Goal: Task Accomplishment & Management: Use online tool/utility

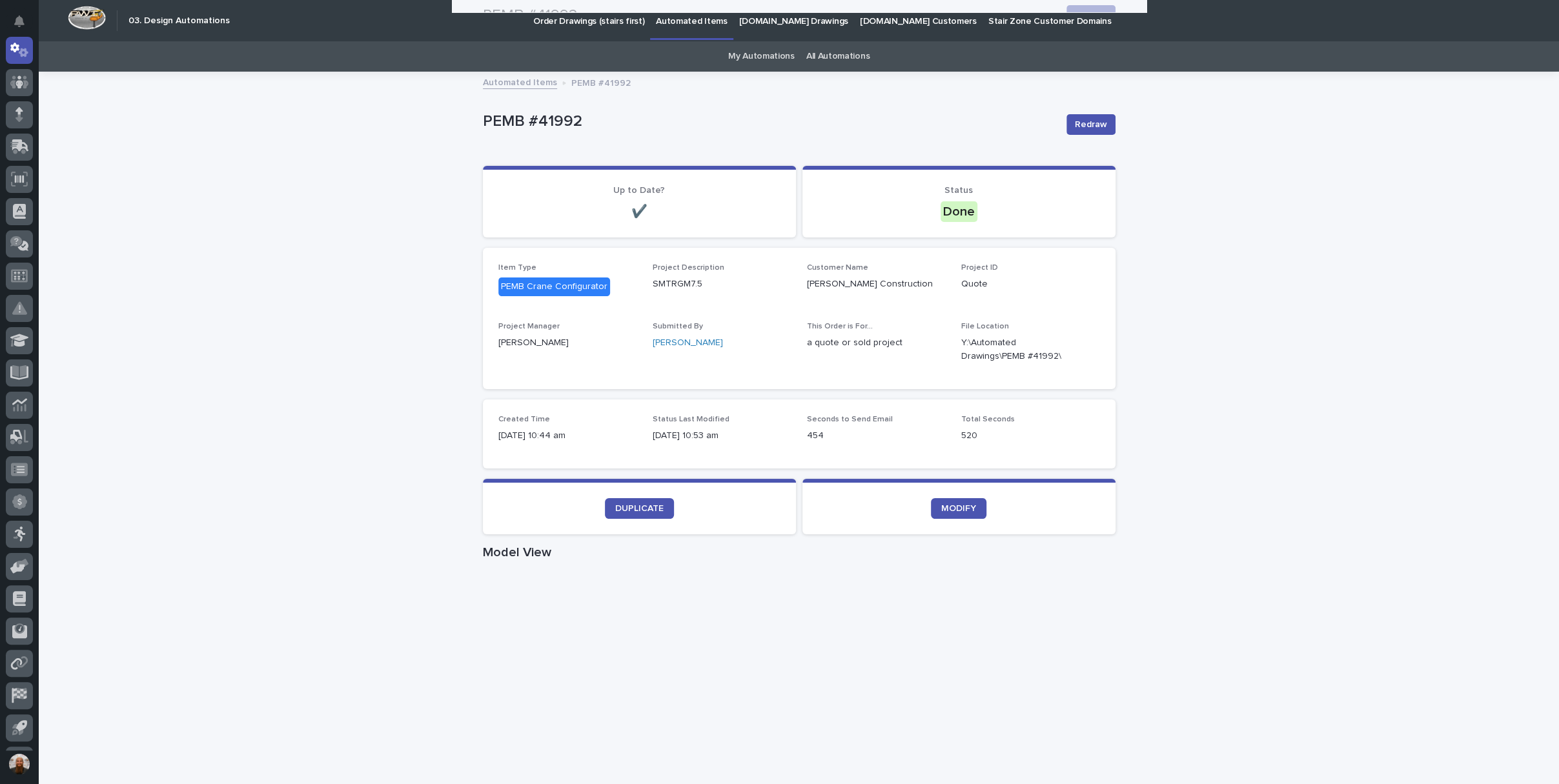
scroll to position [602, 0]
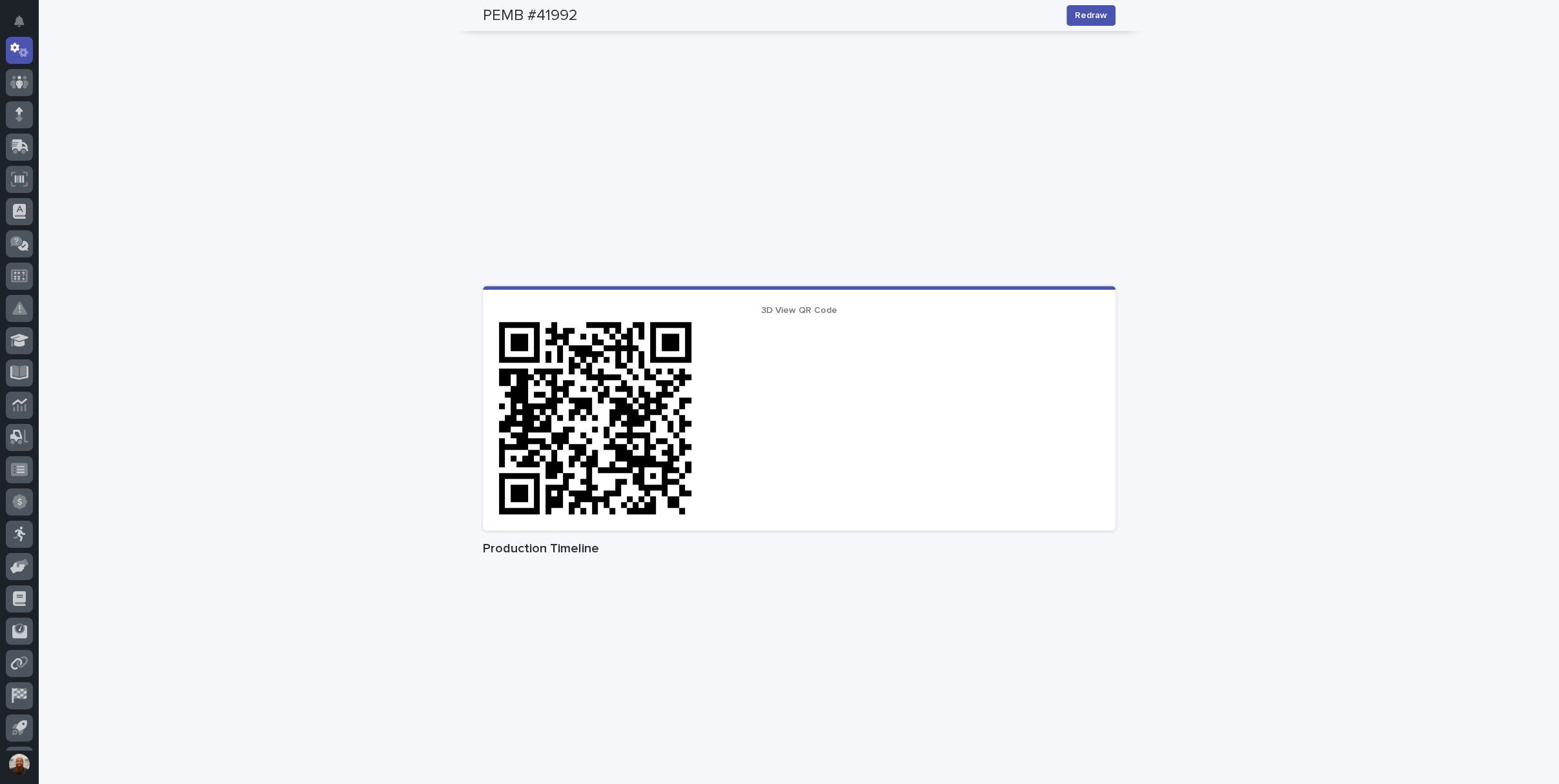
drag, startPoint x: 1183, startPoint y: 235, endPoint x: 1182, endPoint y: 278, distance: 43.0
click at [1182, 278] on div "Loading... Saving… Loading... Saving… PEMB #41992 Redraw PEMB #41992 Redraw Sor…" at bounding box center [799, 145] width 1520 height 1349
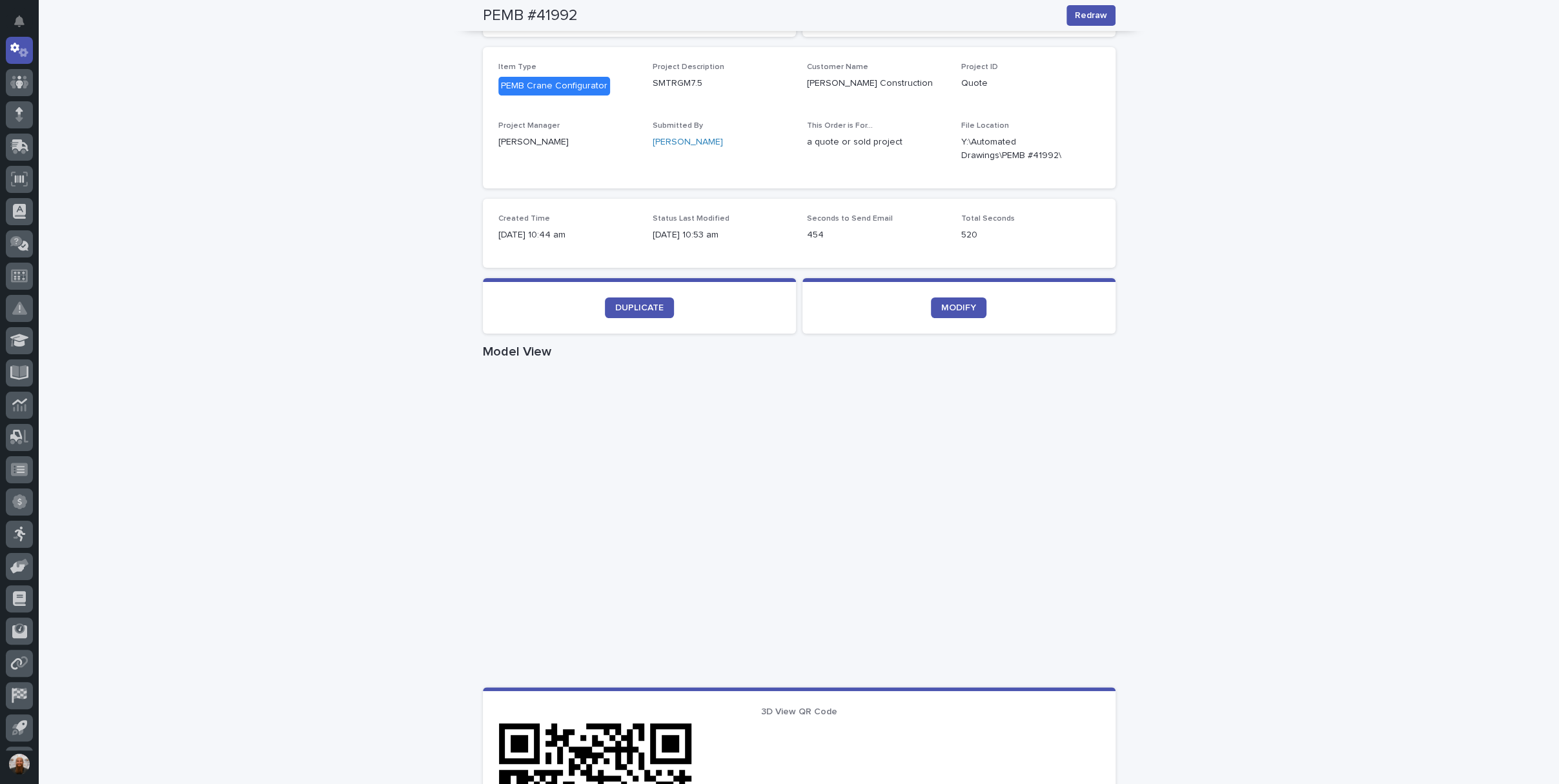
scroll to position [0, 0]
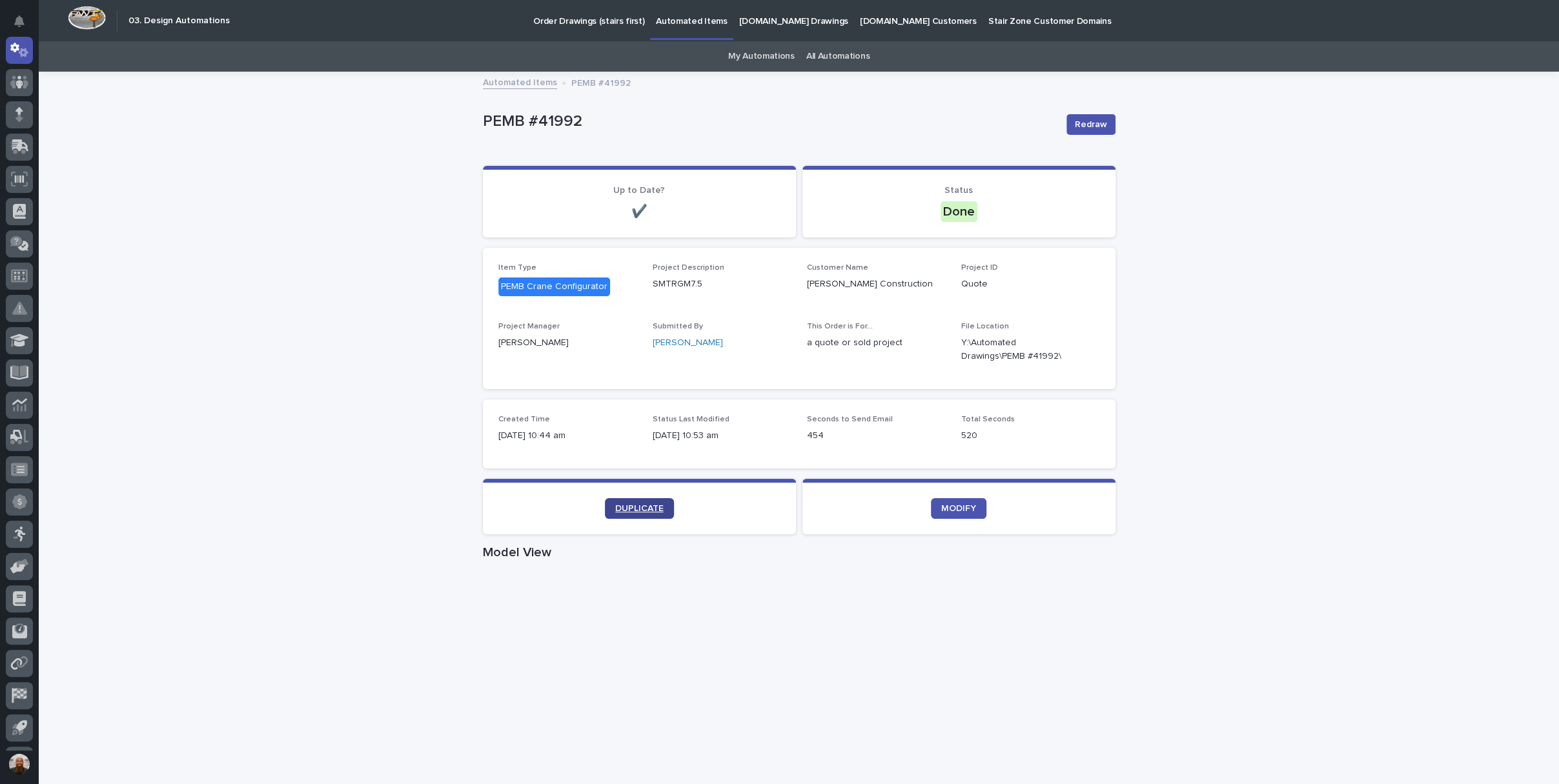
click at [630, 501] on link "DUPLICATE" at bounding box center [639, 508] width 69 height 21
click at [646, 498] on link "DUPLICATE" at bounding box center [639, 508] width 69 height 21
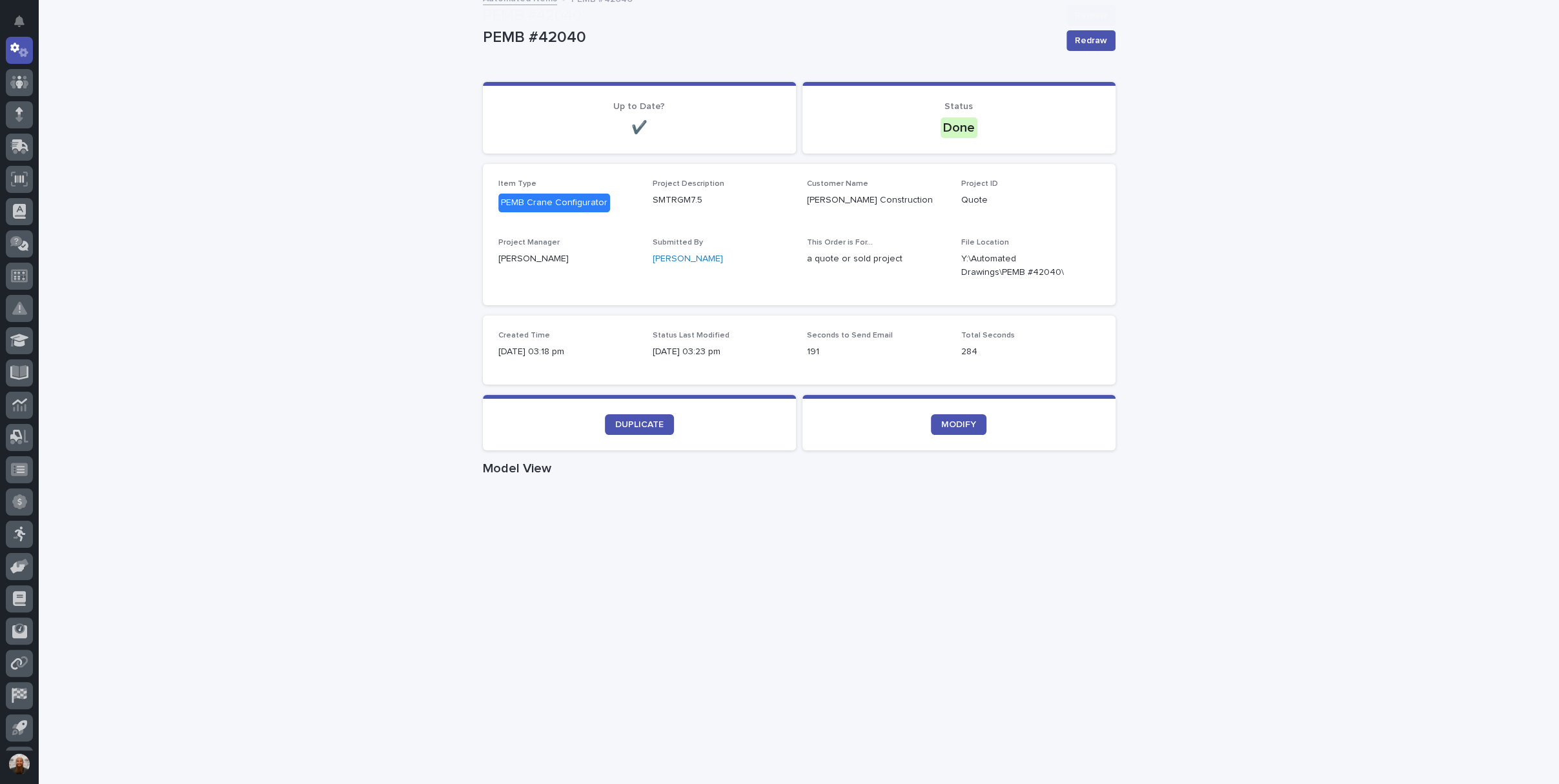
scroll to position [285, 0]
